Goal: Find specific page/section: Find specific page/section

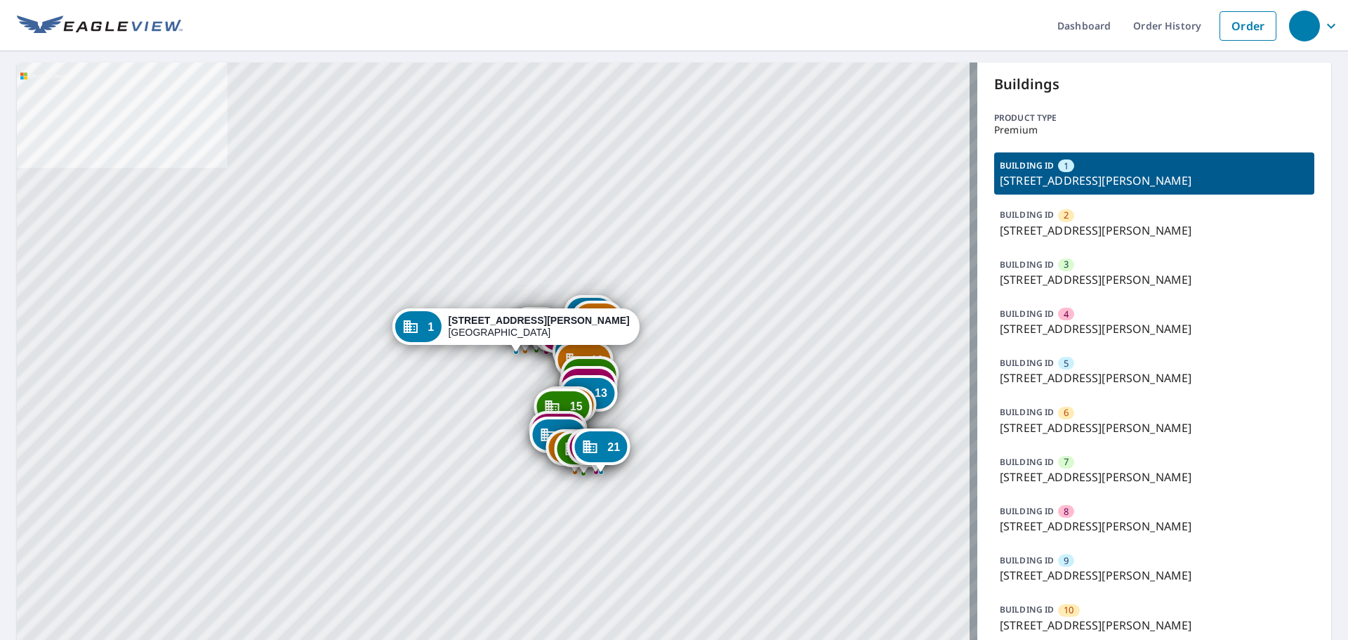
drag, startPoint x: 544, startPoint y: 355, endPoint x: 574, endPoint y: 70, distance: 286.6
click at [573, 70] on div "2 [GEOGRAPHIC_DATA][PERSON_NAME] 3 [STREET_ADDRESS][PERSON_NAME] 4 [GEOGRAPHIC_…" at bounding box center [497, 627] width 961 height 1130
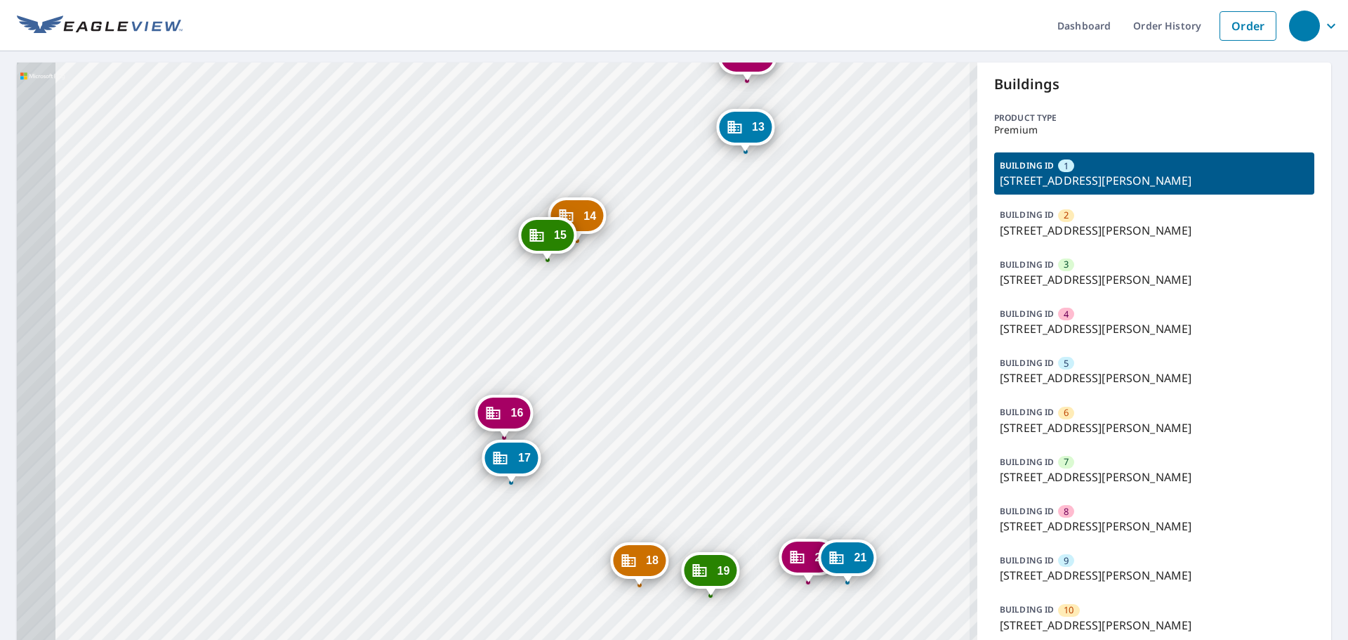
drag, startPoint x: 592, startPoint y: 518, endPoint x: 652, endPoint y: 217, distance: 307.2
click at [652, 217] on div "2 919 Hanna Bend Ct Manchester, MO 63021 3 923 Hanna Bend Ct Manchester, MO 630…" at bounding box center [497, 627] width 961 height 1130
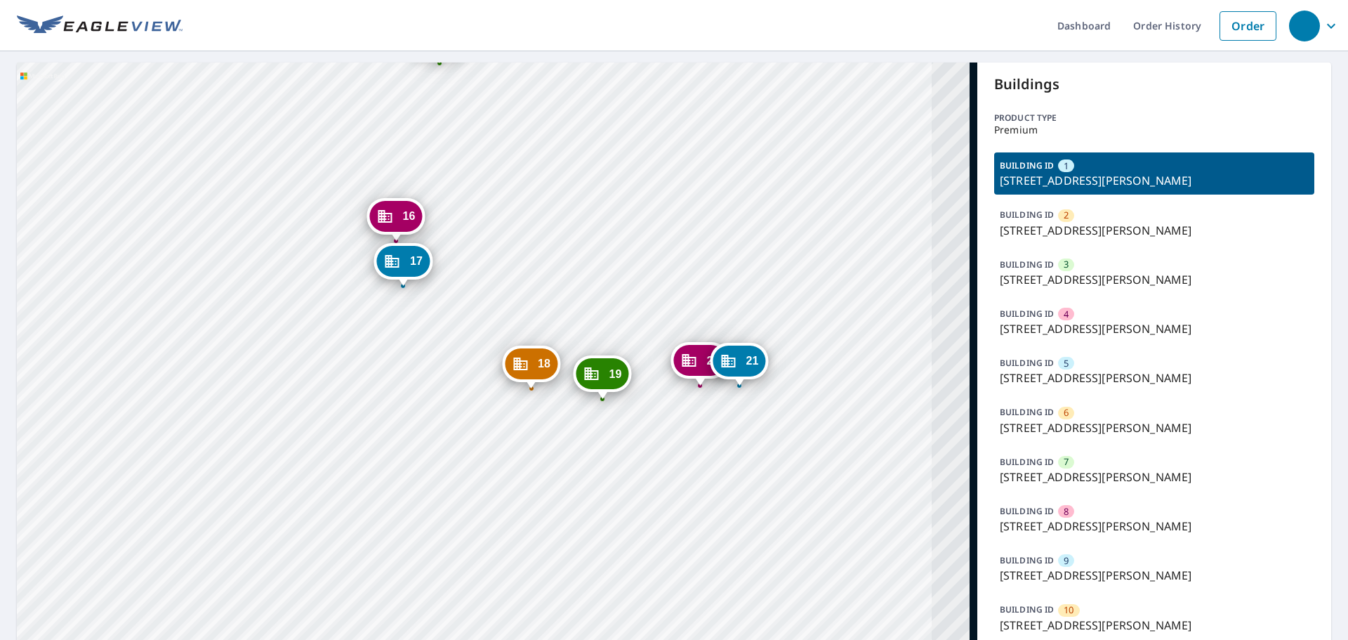
drag, startPoint x: 668, startPoint y: 445, endPoint x: 560, endPoint y: 249, distance: 224.4
click at [560, 249] on div "2 919 Hanna Bend Ct Manchester, MO 63021 3 923 Hanna Bend Ct Manchester, MO 630…" at bounding box center [497, 627] width 961 height 1130
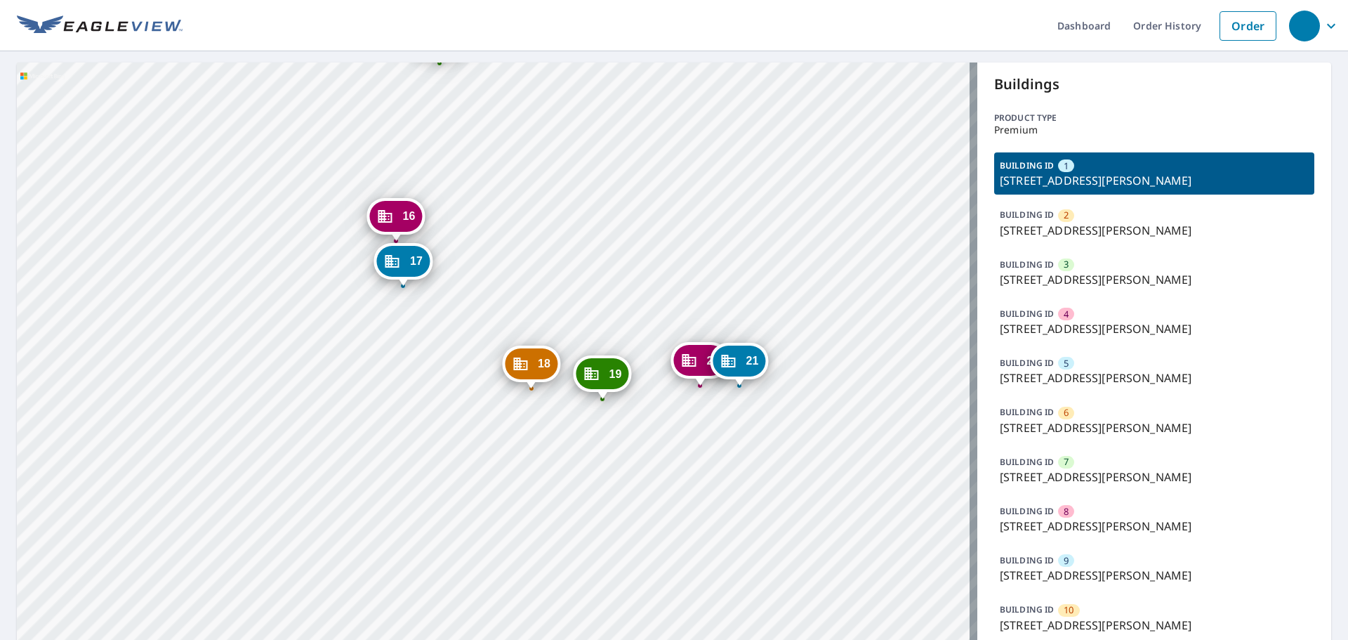
drag, startPoint x: 550, startPoint y: 195, endPoint x: 639, endPoint y: 538, distance: 354.1
click at [636, 529] on div "2 919 Hanna Bend Ct Manchester, MO 63021 3 923 Hanna Bend Ct Manchester, MO 630…" at bounding box center [497, 627] width 961 height 1130
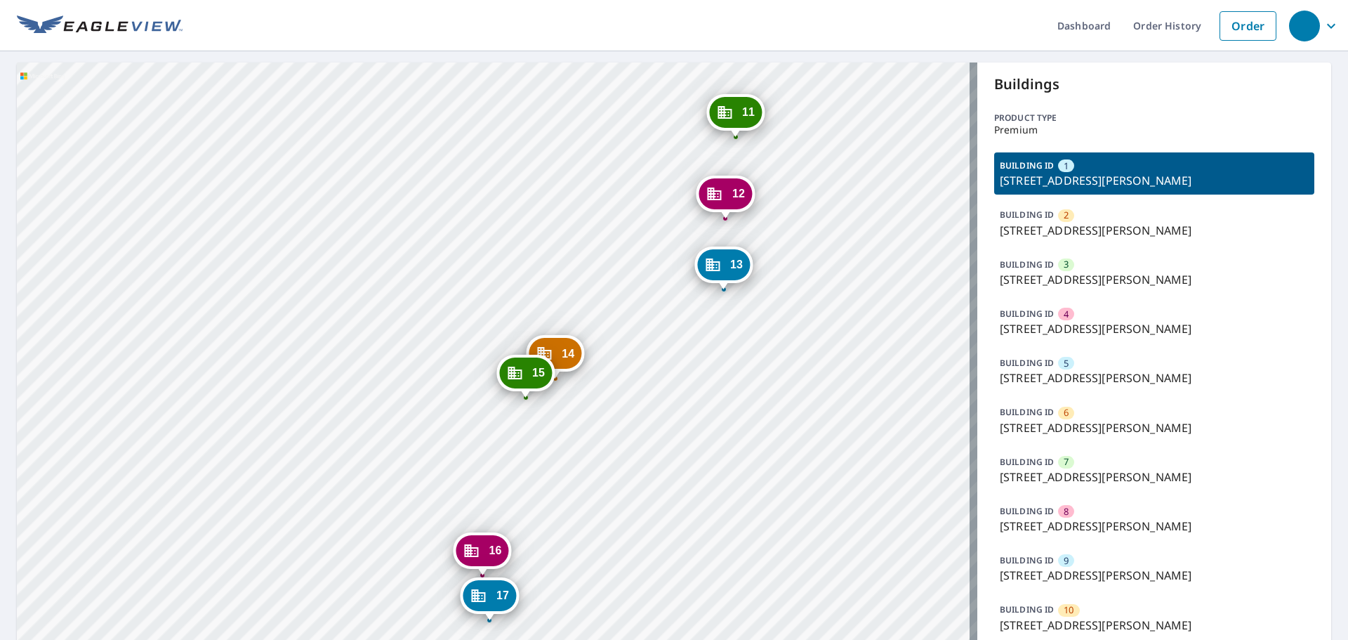
drag, startPoint x: 519, startPoint y: 238, endPoint x: 576, endPoint y: 587, distance: 353.7
click at [576, 586] on div "2 919 Hanna Bend Ct Manchester, MO 63021 3 923 Hanna Bend Ct Manchester, MO 630…" at bounding box center [497, 627] width 961 height 1130
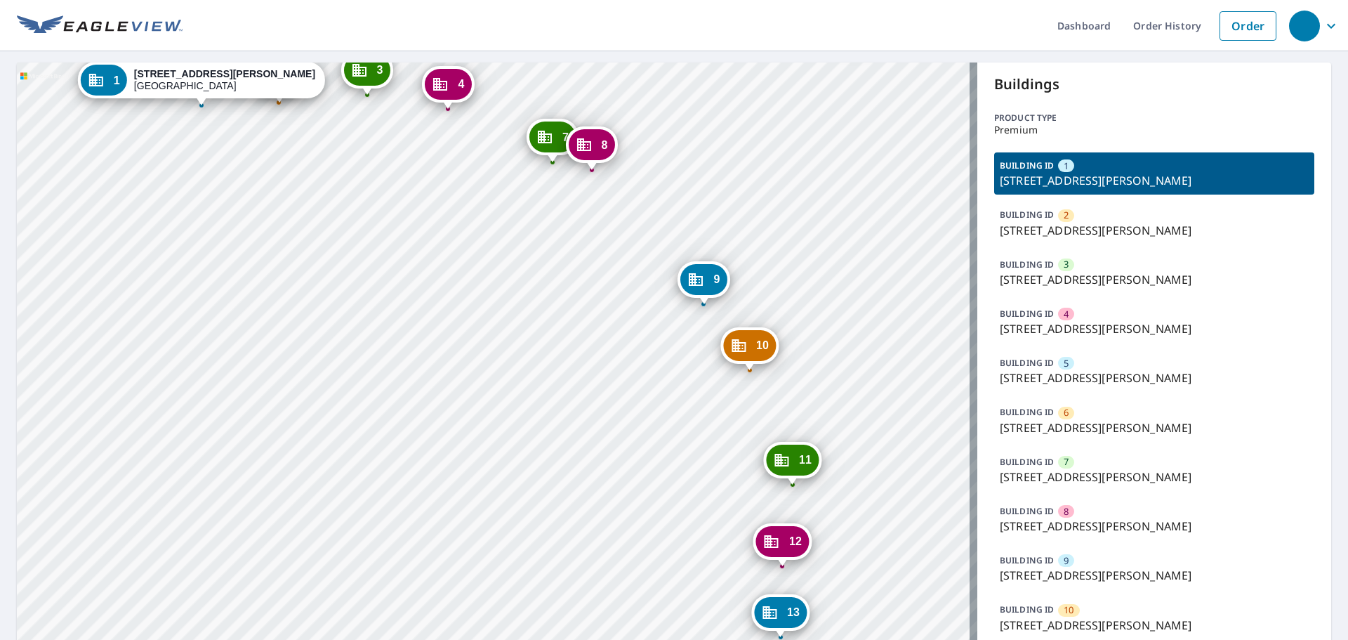
drag, startPoint x: 470, startPoint y: 321, endPoint x: 562, endPoint y: 546, distance: 243.2
click at [553, 533] on div "2 919 Hanna Bend Ct Manchester, MO 63021 3 923 Hanna Bend Ct Manchester, MO 630…" at bounding box center [497, 627] width 961 height 1130
